Goal: Task Accomplishment & Management: Manage account settings

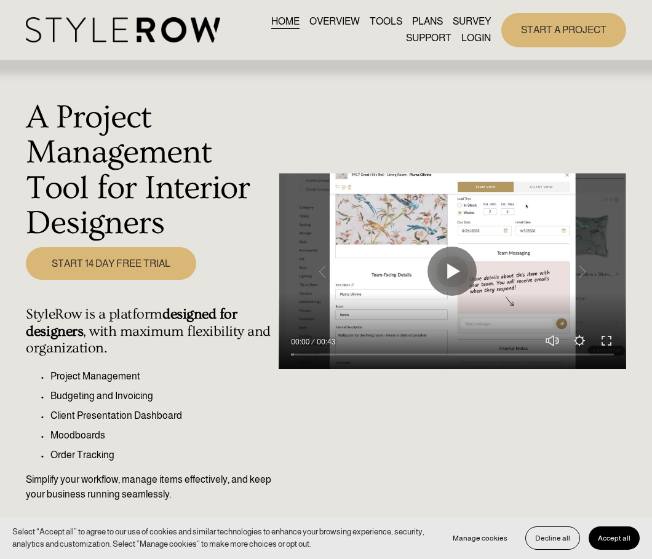
click at [463, 44] on link "LOGIN" at bounding box center [476, 38] width 30 height 17
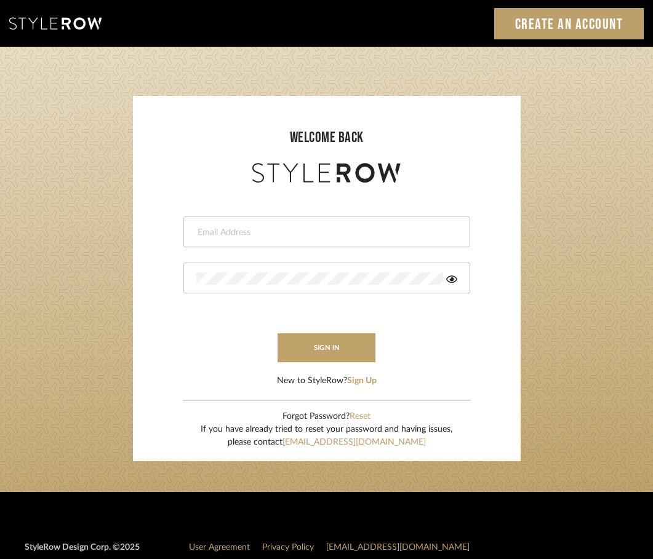
type input "[PERSON_NAME][EMAIL_ADDRESS][DOMAIN_NAME]"
click at [453, 276] on icon at bounding box center [451, 279] width 11 height 7
click at [196, 315] on form "[PERSON_NAME][EMAIL_ADDRESS][DOMAIN_NAME] sign in New to StyleRow? Sign Up" at bounding box center [326, 287] width 363 height 202
click at [305, 350] on button "sign in" at bounding box center [326, 347] width 98 height 29
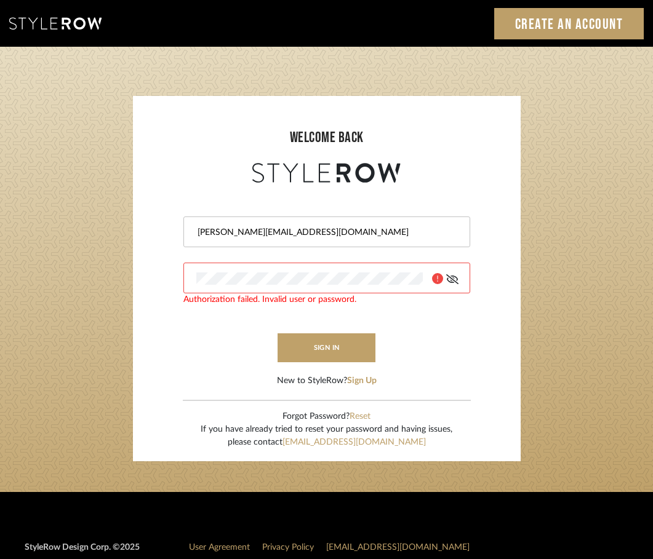
click at [443, 277] on div at bounding box center [440, 278] width 34 height 12
click at [454, 277] on icon at bounding box center [451, 279] width 12 height 10
click at [284, 348] on button "sign in" at bounding box center [326, 347] width 98 height 29
click at [296, 348] on button "sign in" at bounding box center [326, 347] width 98 height 29
